Goal: Transaction & Acquisition: Subscribe to service/newsletter

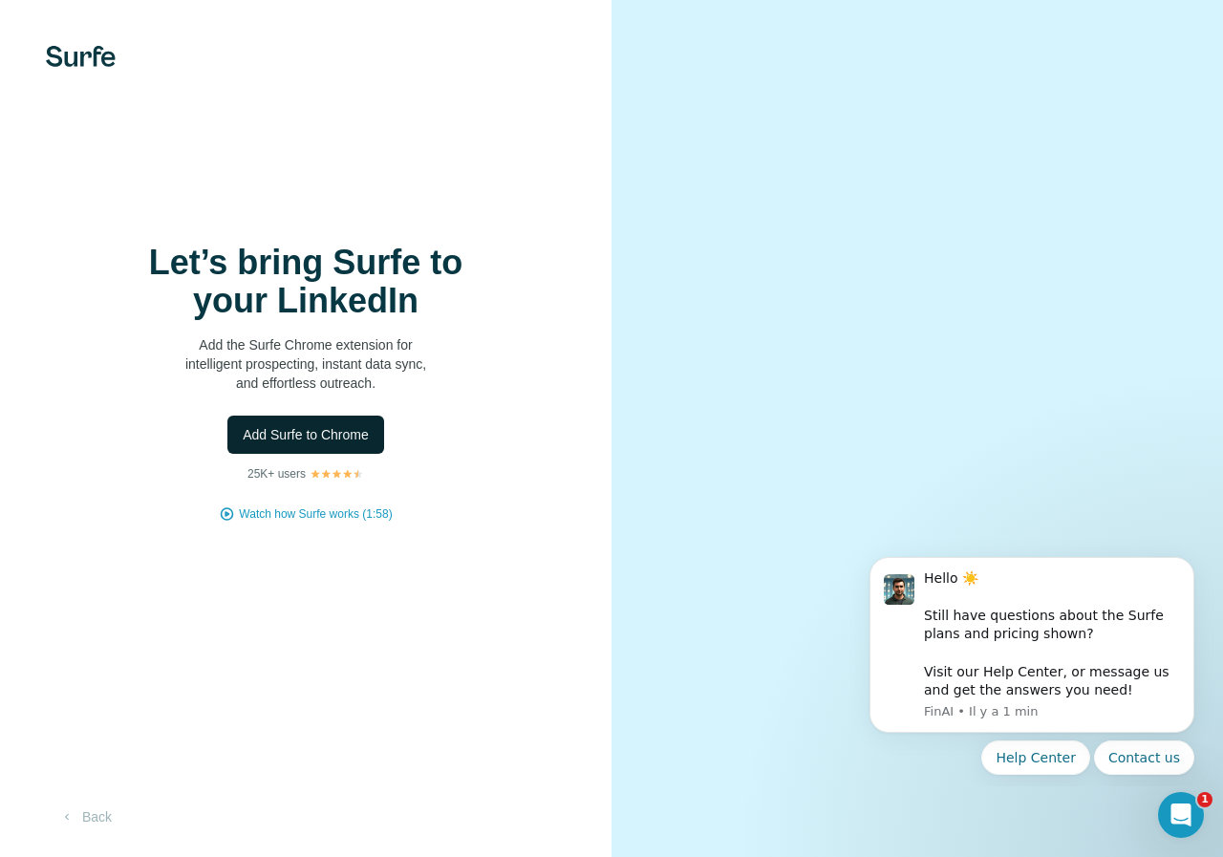
click at [282, 440] on span "Add Surfe to Chrome" at bounding box center [306, 434] width 126 height 19
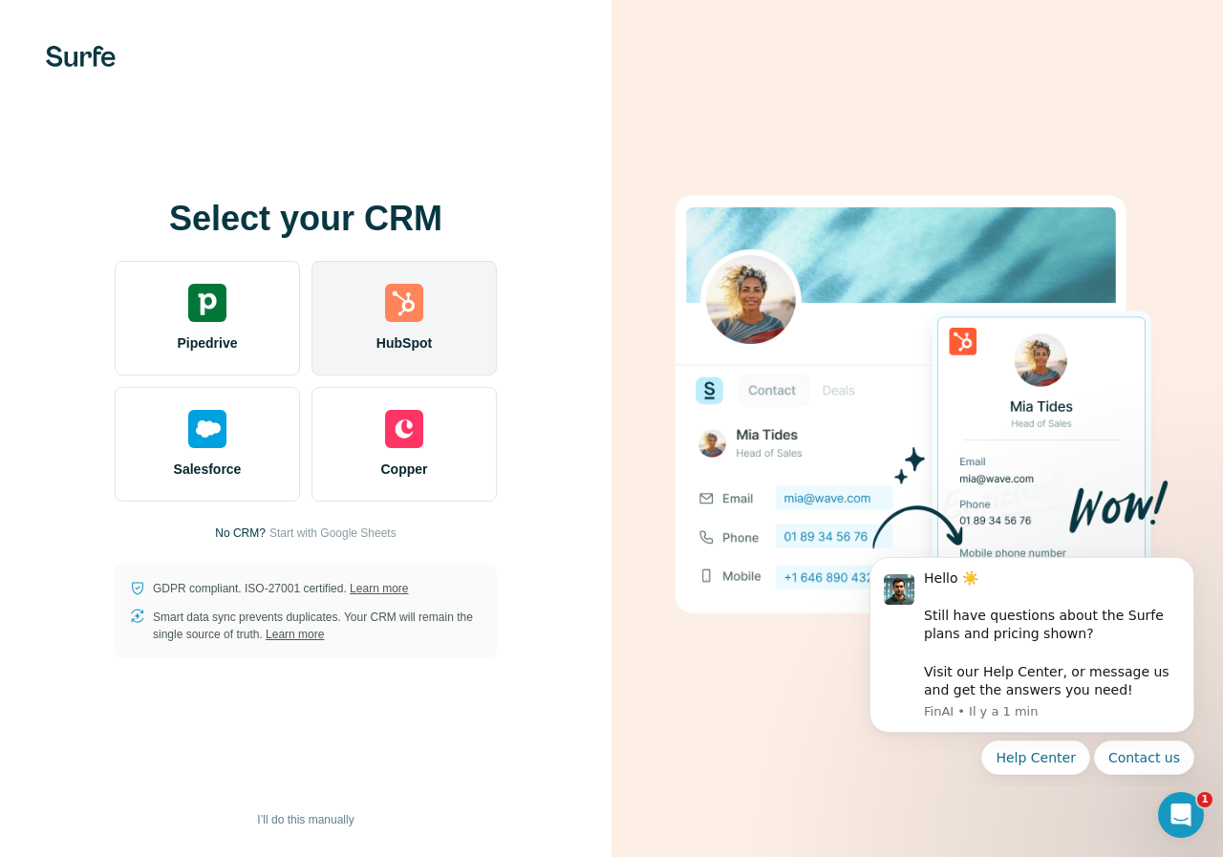
click at [408, 341] on span "HubSpot" at bounding box center [403, 342] width 55 height 19
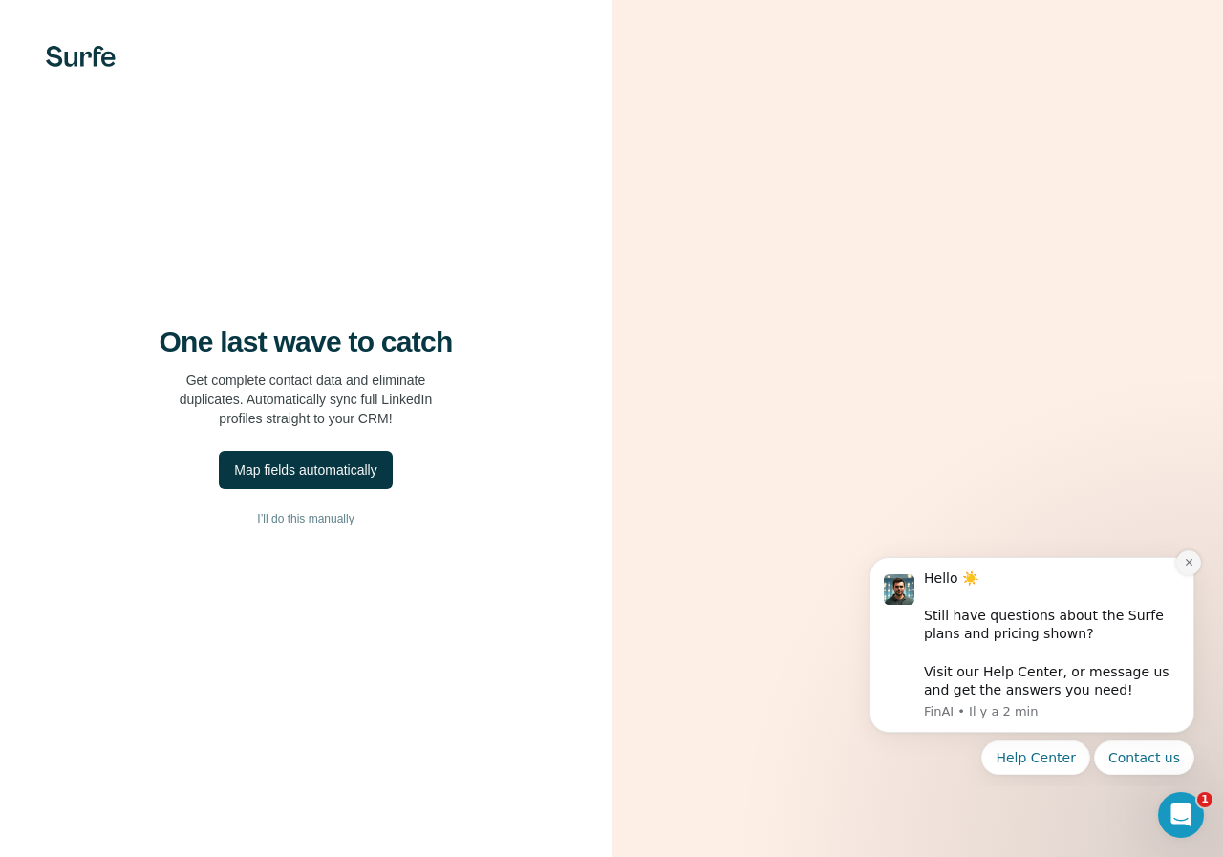
click at [1189, 561] on icon "Dismiss notification" at bounding box center [1188, 562] width 7 height 7
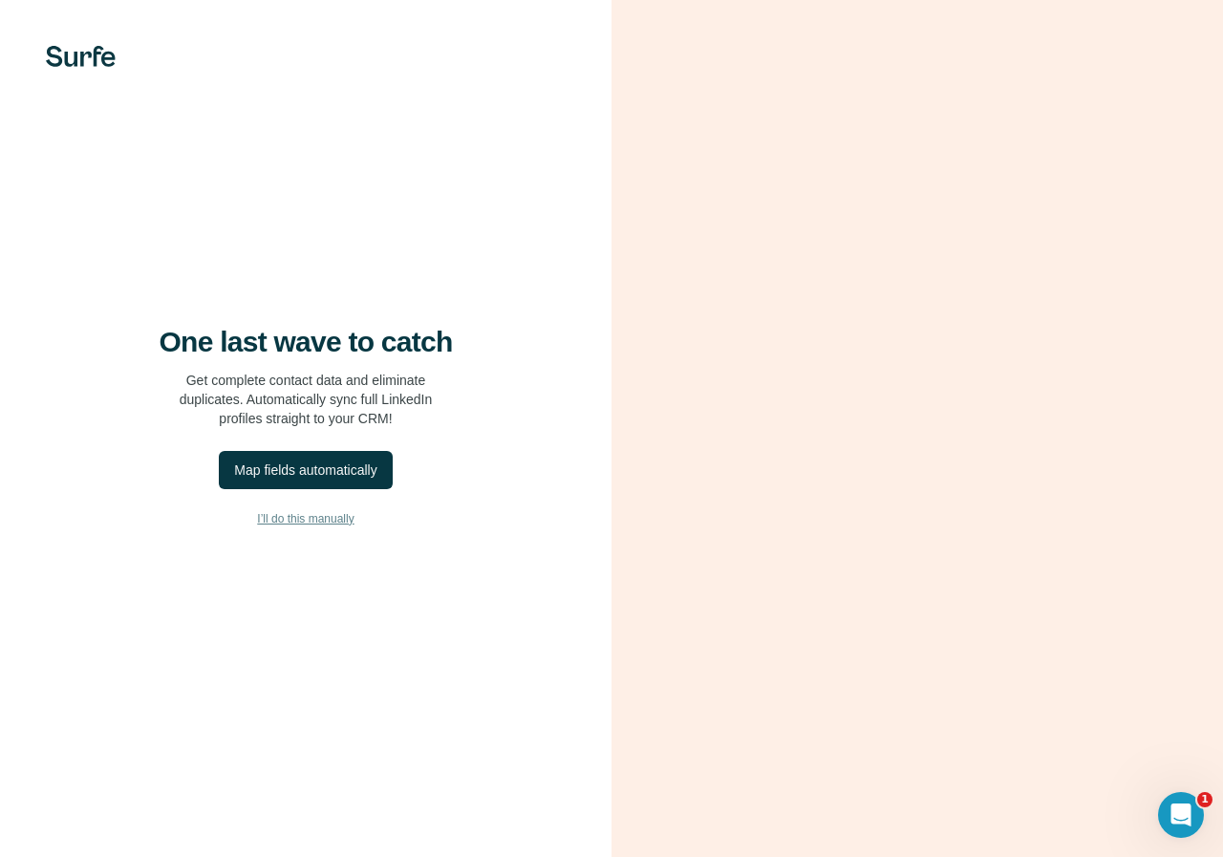
click at [330, 519] on span "I’ll do this manually" at bounding box center [305, 518] width 96 height 17
